Goal: Task Accomplishment & Management: Use online tool/utility

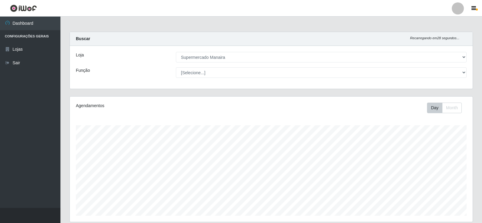
select select "443"
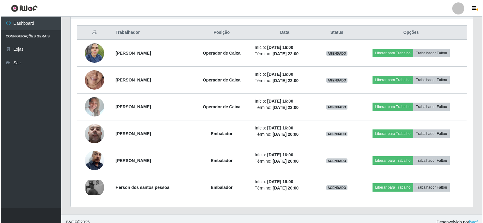
scroll to position [226, 0]
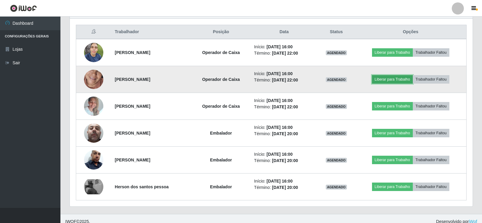
click at [405, 78] on button "Liberar para Trabalho" at bounding box center [392, 79] width 41 height 8
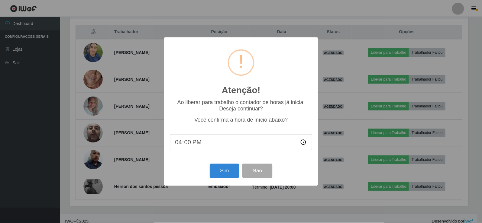
scroll to position [125, 400]
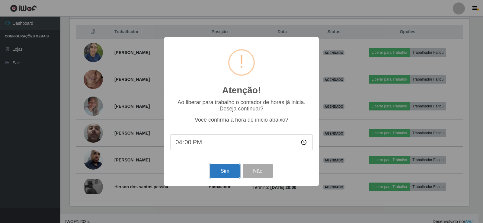
click at [227, 174] on button "Sim" at bounding box center [224, 171] width 29 height 14
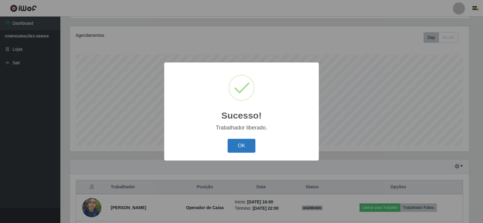
click at [238, 141] on button "OK" at bounding box center [242, 146] width 28 height 14
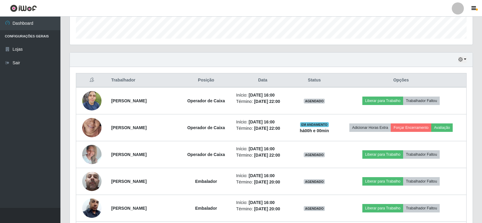
scroll to position [182, 0]
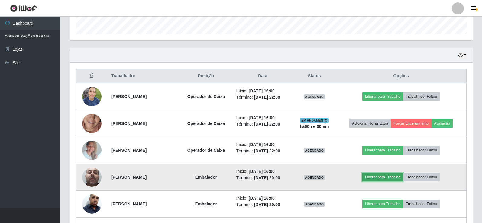
click at [385, 178] on button "Liberar para Trabalho" at bounding box center [382, 177] width 41 height 8
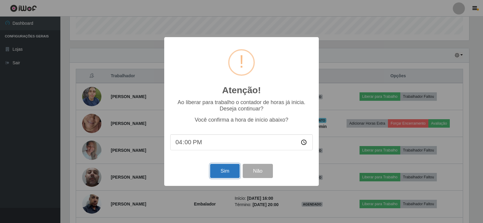
click at [225, 175] on button "Sim" at bounding box center [224, 171] width 29 height 14
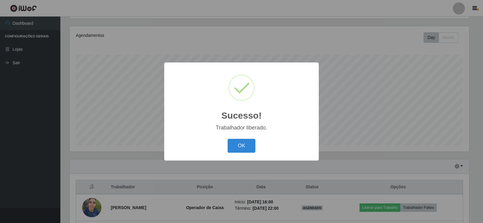
click at [482, 124] on div "Sucesso! × Trabalhador liberado. OK Cancel" at bounding box center [241, 111] width 483 height 223
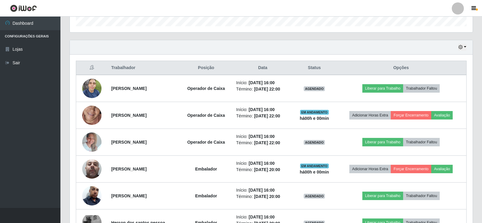
scroll to position [232, 0]
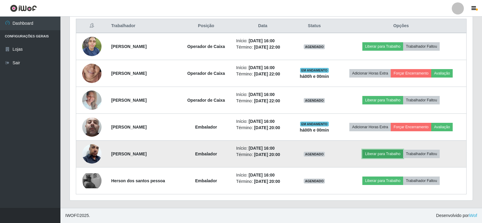
click at [391, 156] on button "Liberar para Trabalho" at bounding box center [382, 154] width 41 height 8
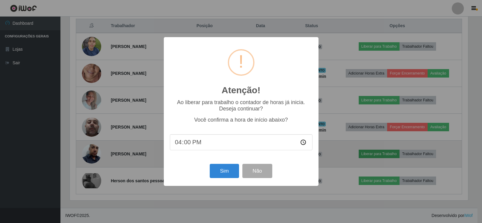
scroll to position [125, 400]
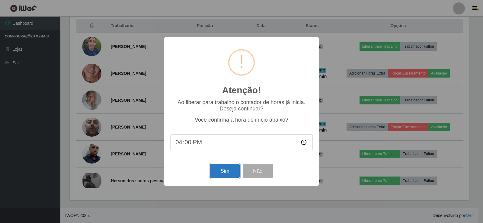
click at [229, 174] on button "Sim" at bounding box center [224, 171] width 29 height 14
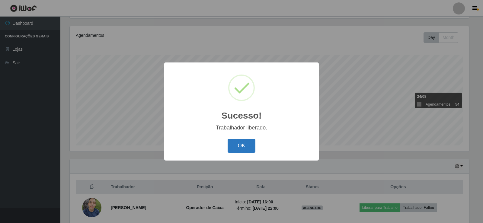
click at [240, 146] on button "OK" at bounding box center [242, 146] width 28 height 14
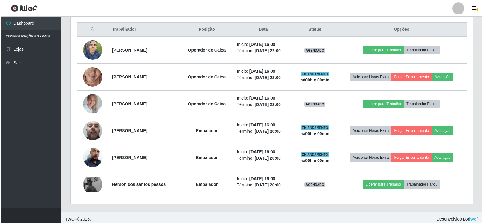
scroll to position [229, 0]
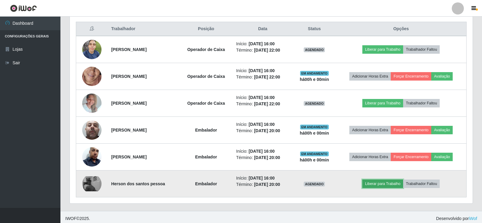
click at [383, 185] on button "Liberar para Trabalho" at bounding box center [382, 184] width 41 height 8
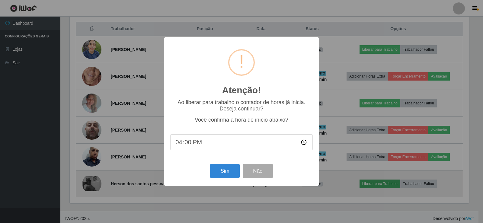
scroll to position [0, 0]
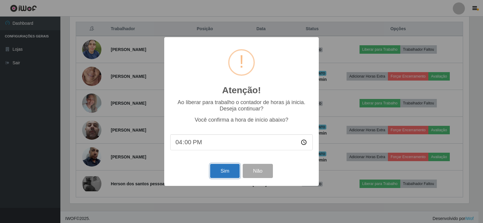
click at [226, 173] on button "Sim" at bounding box center [224, 171] width 29 height 14
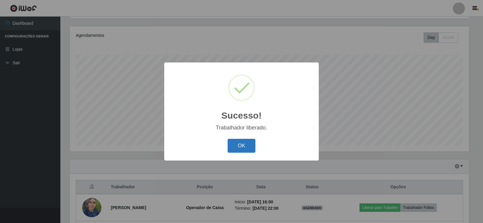
click at [235, 148] on button "OK" at bounding box center [242, 146] width 28 height 14
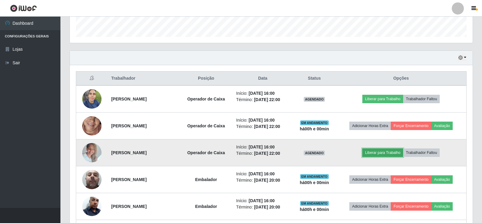
click at [382, 155] on button "Liberar para Trabalho" at bounding box center [382, 153] width 41 height 8
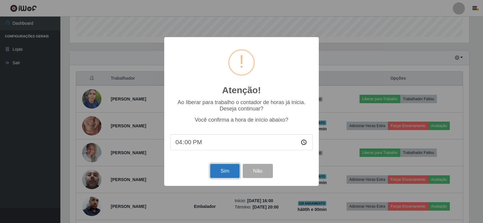
click at [232, 173] on button "Sim" at bounding box center [224, 171] width 29 height 14
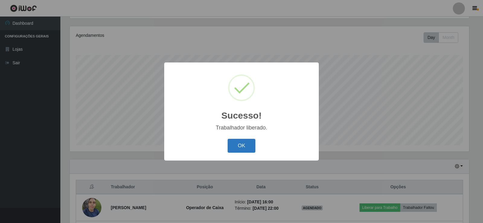
click at [243, 150] on button "OK" at bounding box center [242, 146] width 28 height 14
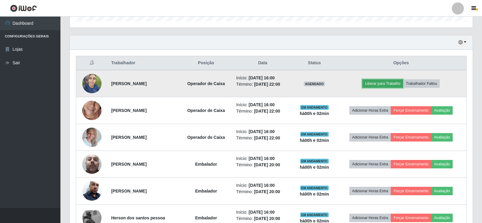
click at [383, 84] on button "Liberar para Trabalho" at bounding box center [382, 83] width 41 height 8
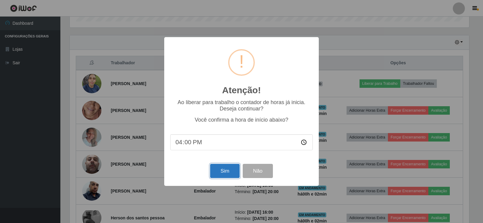
click at [216, 168] on button "Sim" at bounding box center [224, 171] width 29 height 14
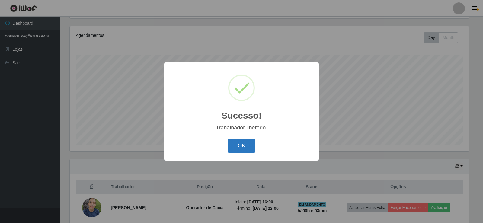
click at [243, 150] on button "OK" at bounding box center [242, 146] width 28 height 14
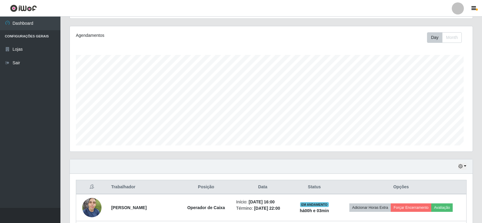
scroll to position [125, 403]
